Goal: Transaction & Acquisition: Purchase product/service

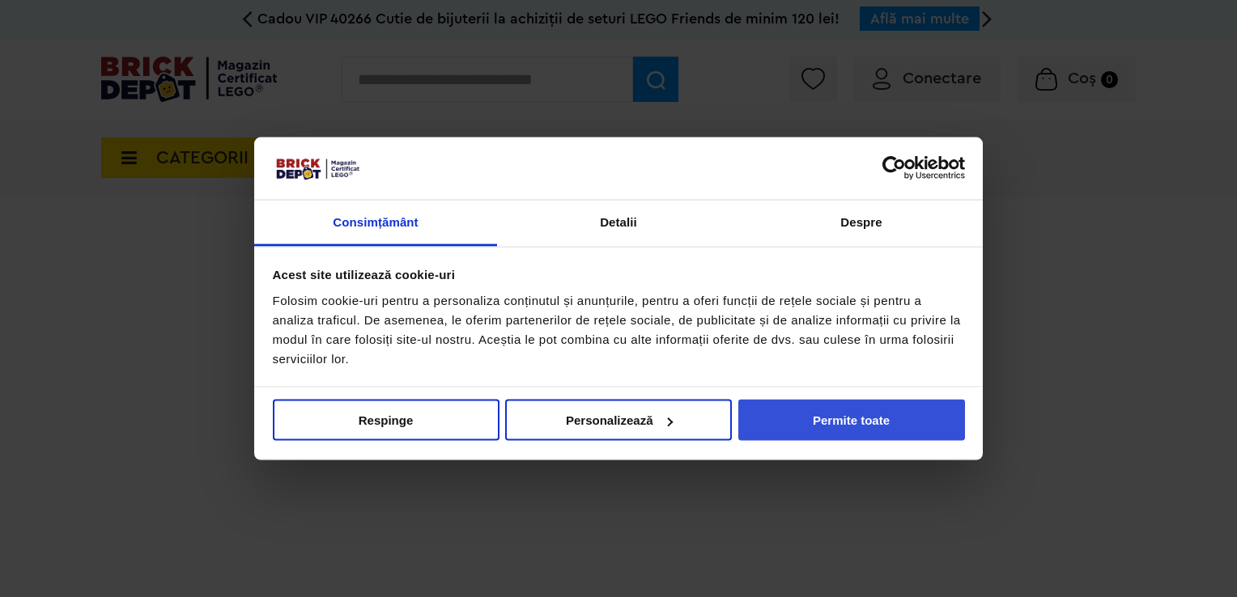
click at [903, 433] on button "Permite toate" at bounding box center [851, 420] width 227 height 41
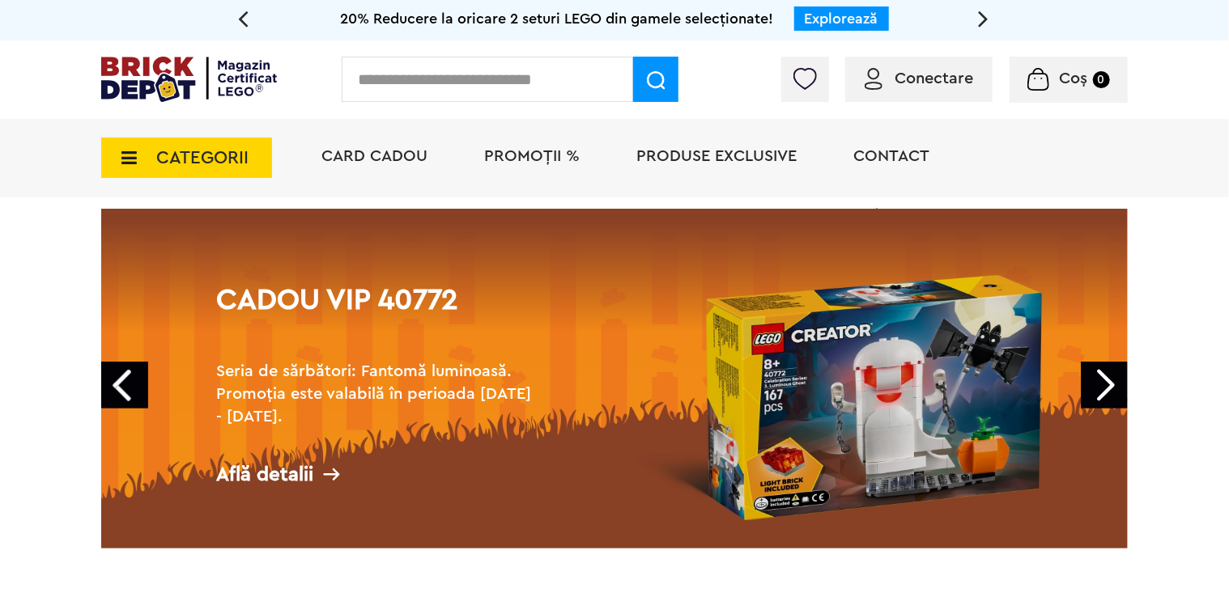
click at [1101, 389] on link "Next" at bounding box center [1104, 385] width 47 height 47
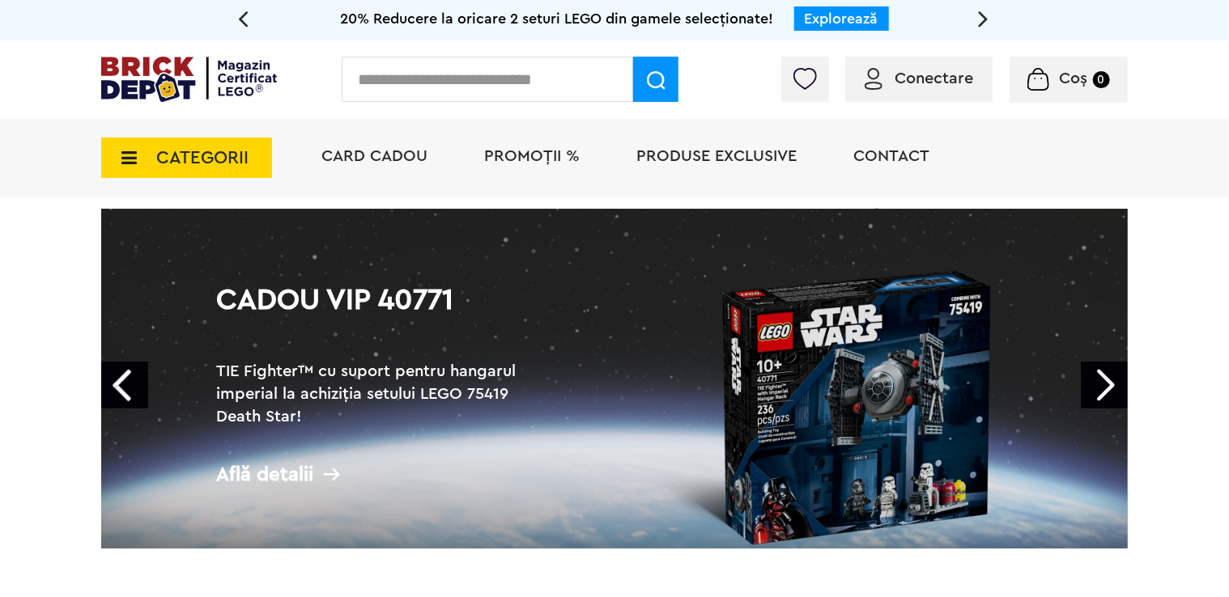
click at [1101, 389] on link "Next" at bounding box center [1104, 385] width 47 height 47
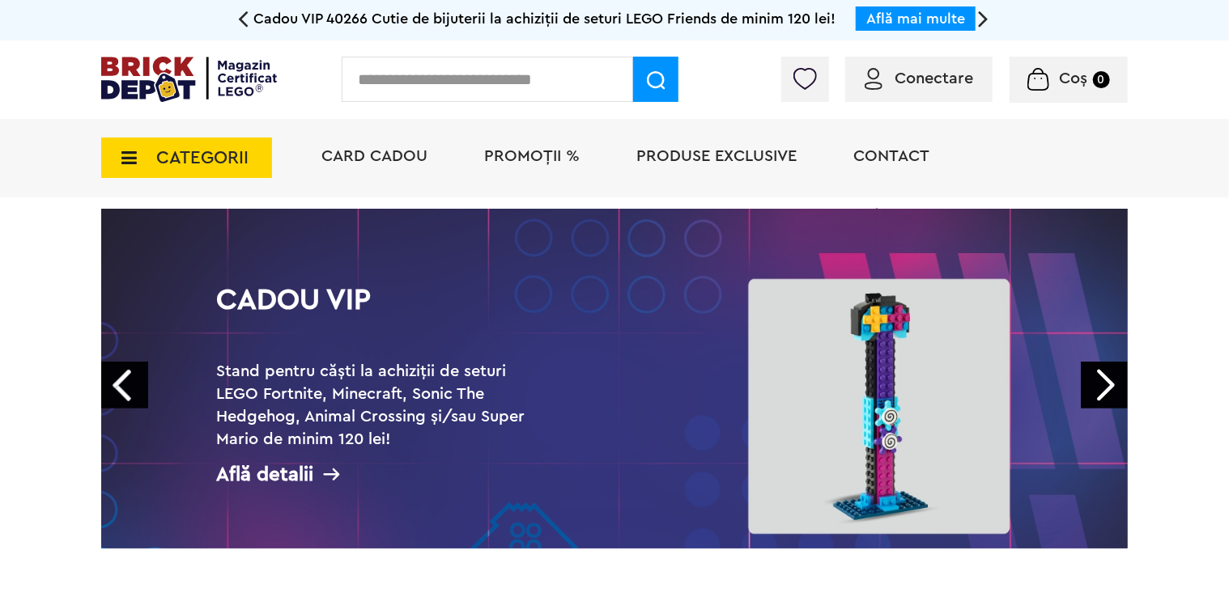
click at [1101, 389] on link "Next" at bounding box center [1104, 385] width 47 height 47
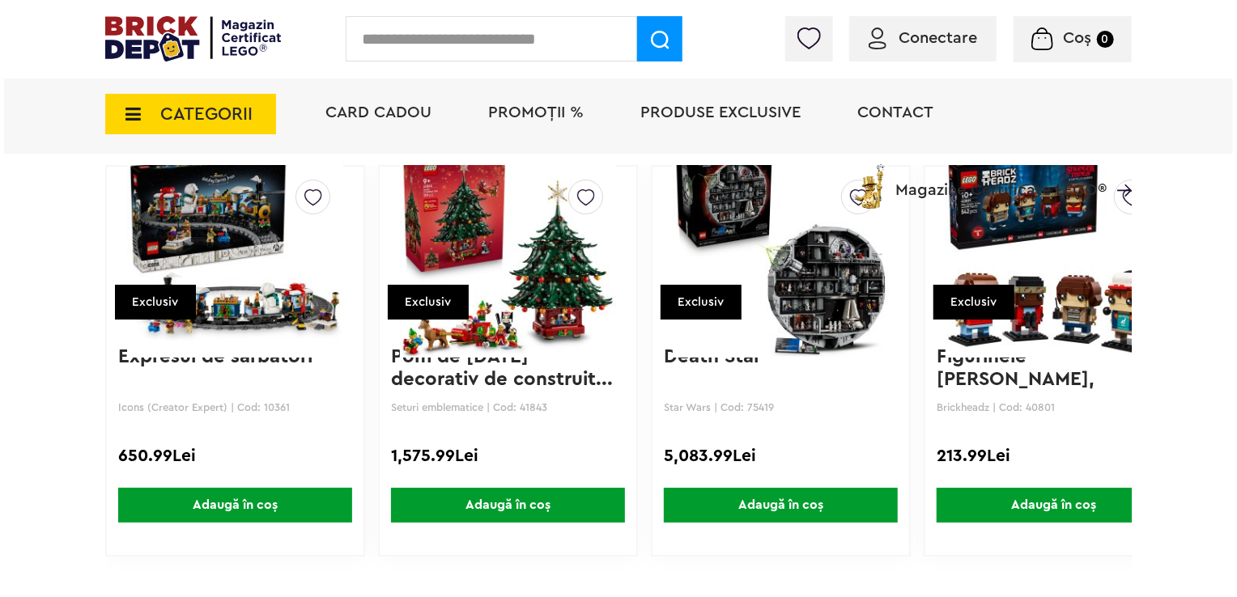
scroll to position [3238, 0]
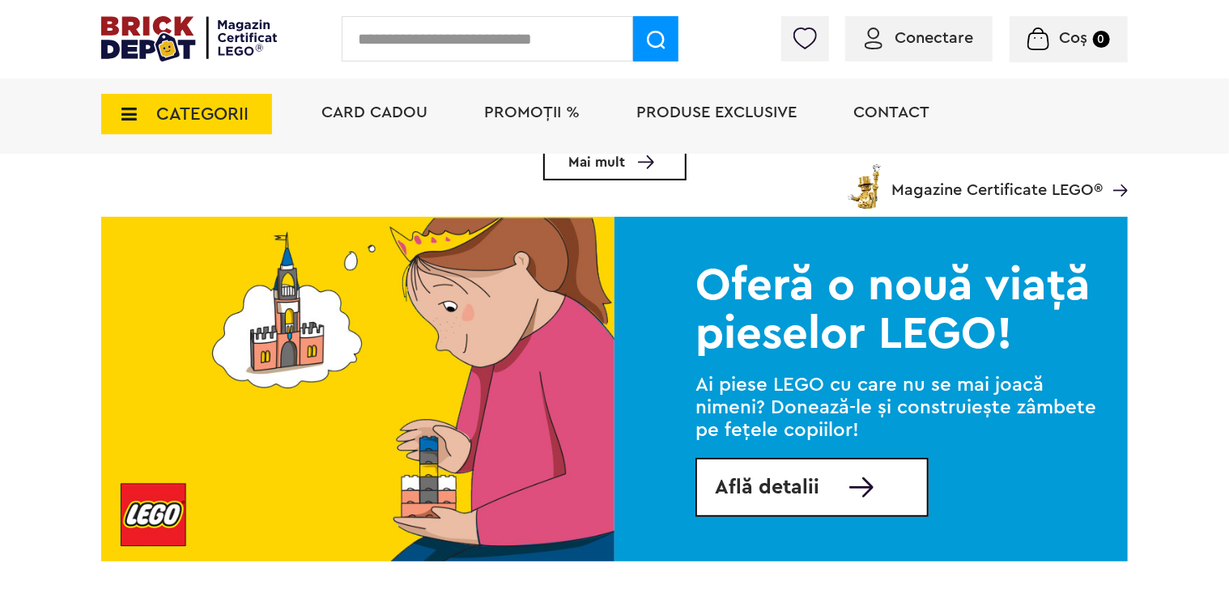
click at [495, 42] on input "text" at bounding box center [487, 38] width 291 height 45
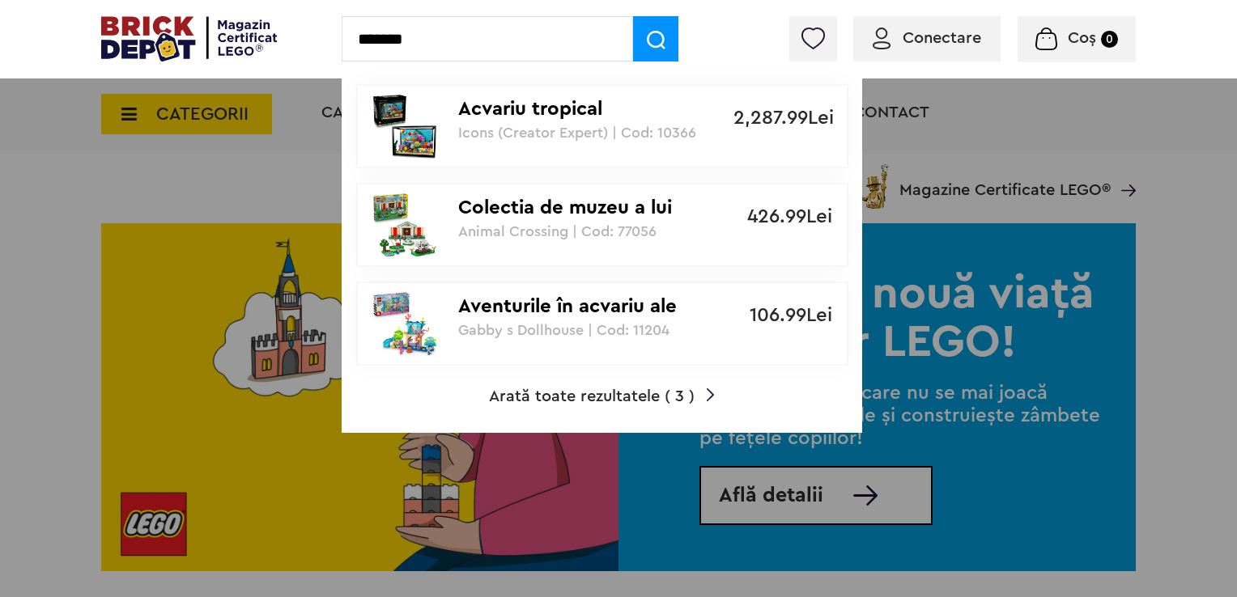
type input "*******"
click at [718, 145] on link "Acvariu tropical Icons (Creator Expert) | Cod: 10366 2,287.99Lei" at bounding box center [602, 126] width 492 height 84
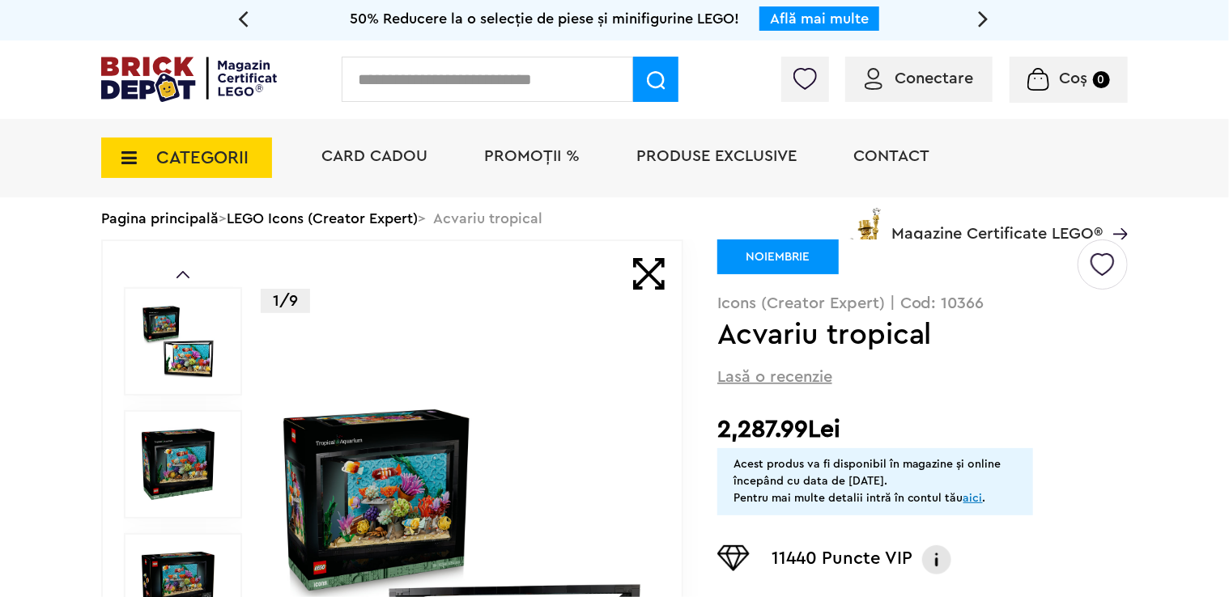
click at [195, 440] on img at bounding box center [178, 464] width 73 height 73
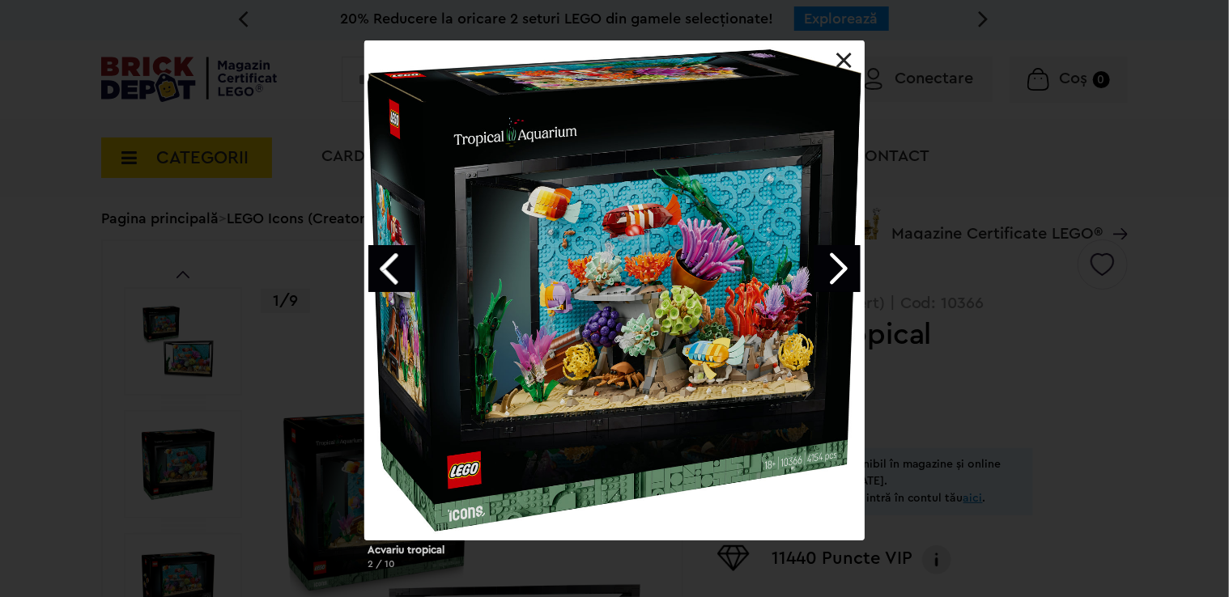
click at [852, 267] on link "Next image" at bounding box center [837, 268] width 47 height 47
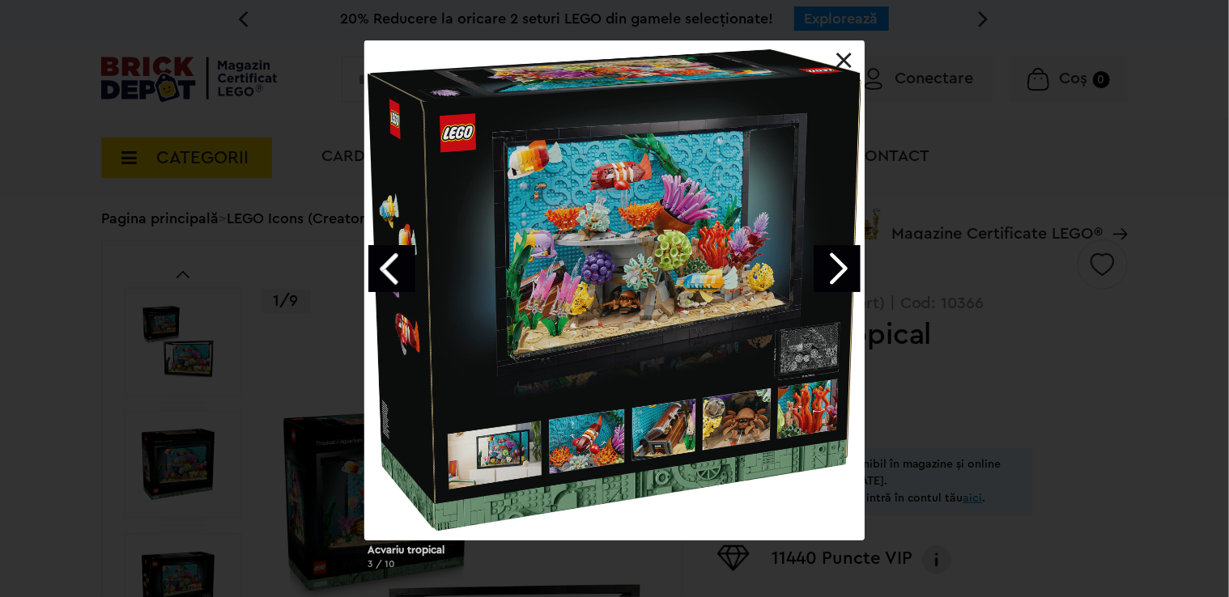
click at [852, 267] on link "Next image" at bounding box center [837, 268] width 47 height 47
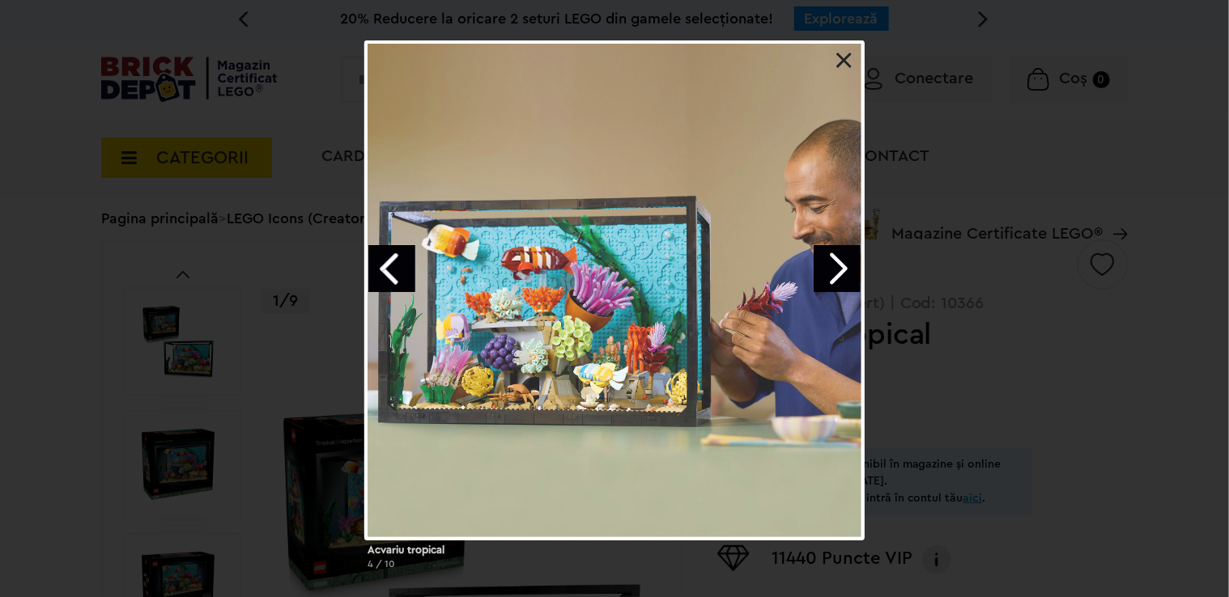
click at [852, 267] on link "Next image" at bounding box center [837, 268] width 47 height 47
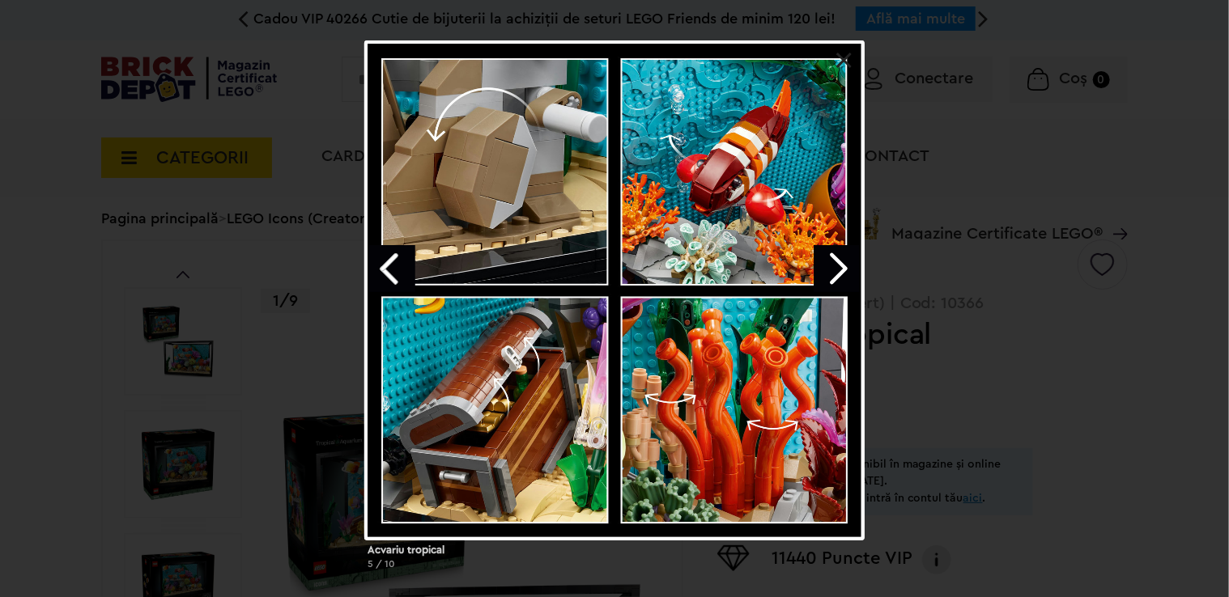
click at [852, 267] on link "Next image" at bounding box center [837, 268] width 47 height 47
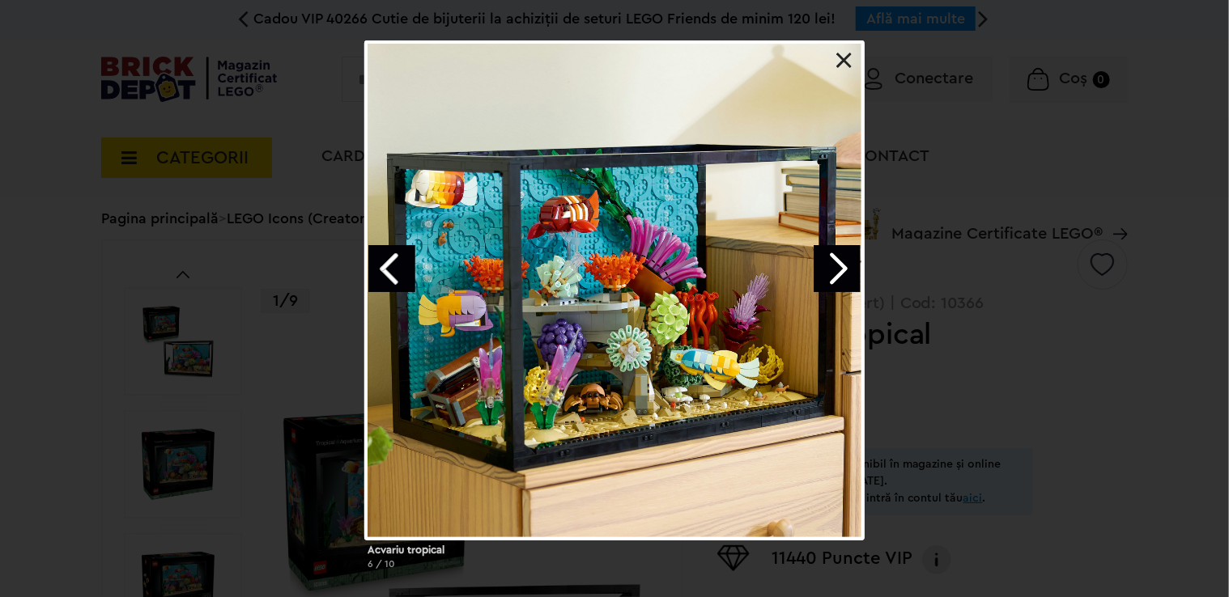
click at [852, 267] on link "Next image" at bounding box center [837, 268] width 47 height 47
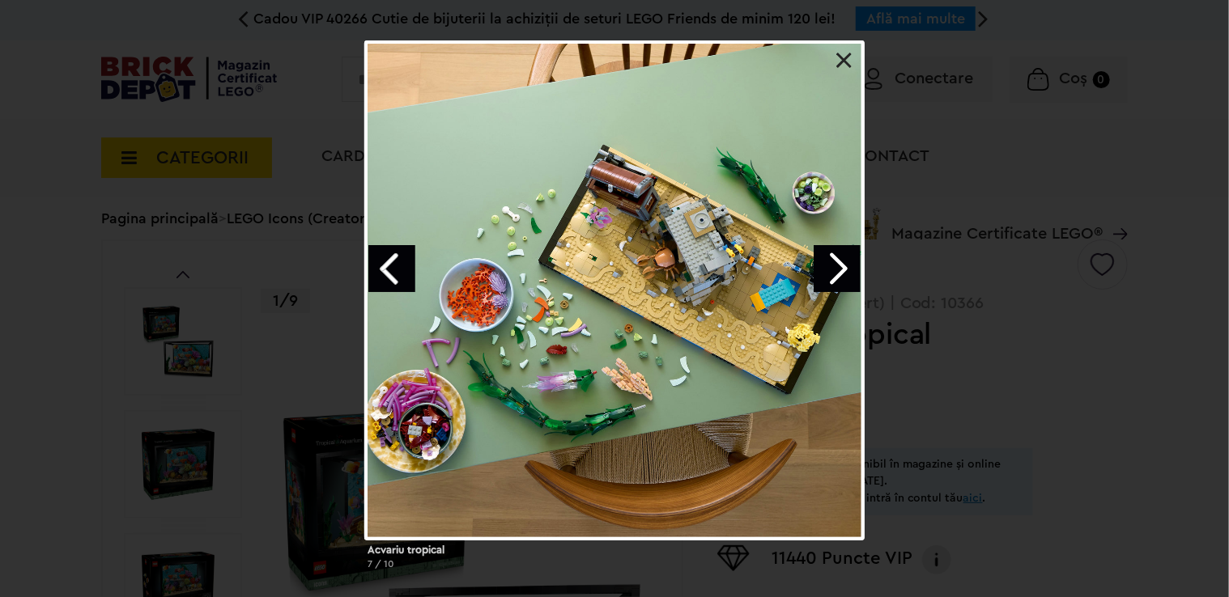
click at [852, 267] on link "Next image" at bounding box center [837, 268] width 47 height 47
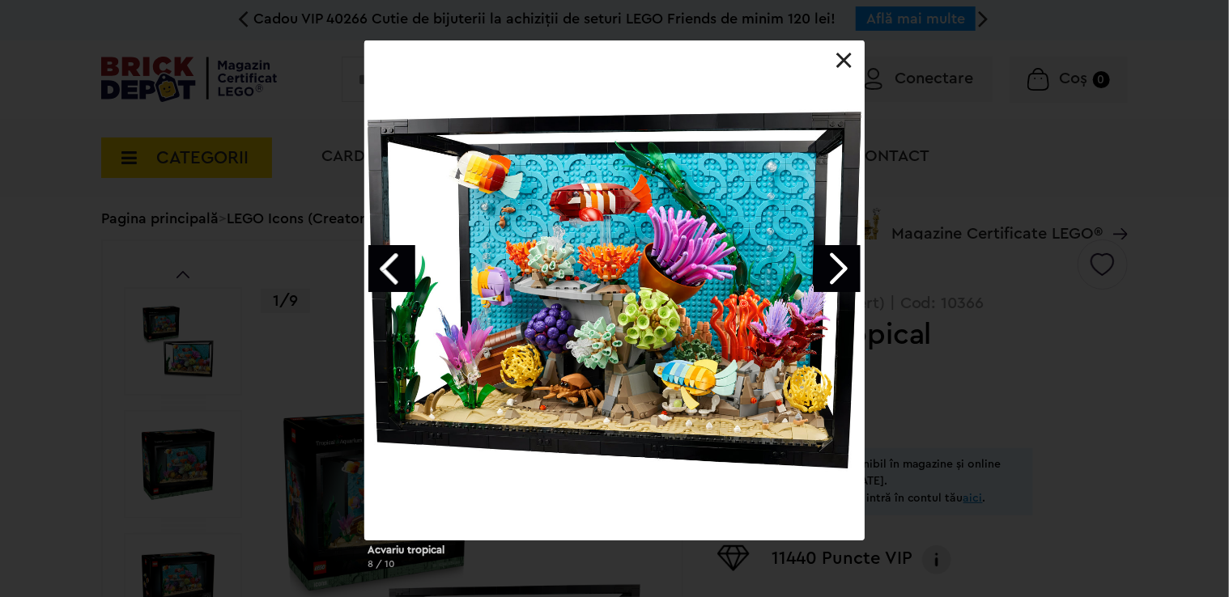
click at [836, 42] on div at bounding box center [614, 290] width 500 height 500
click at [835, 60] on div at bounding box center [614, 290] width 500 height 500
click at [843, 60] on link at bounding box center [844, 61] width 16 height 16
